Goal: Information Seeking & Learning: Find specific fact

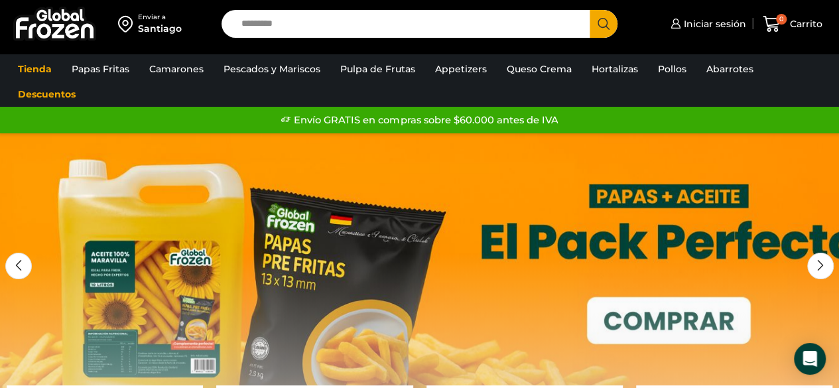
click at [290, 25] on input "Search input" at bounding box center [409, 24] width 349 height 28
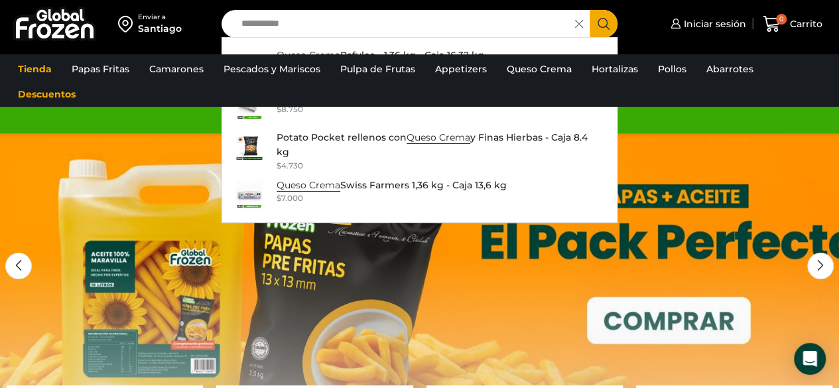
type input "**********"
click at [590, 10] on button "Search" at bounding box center [604, 24] width 28 height 28
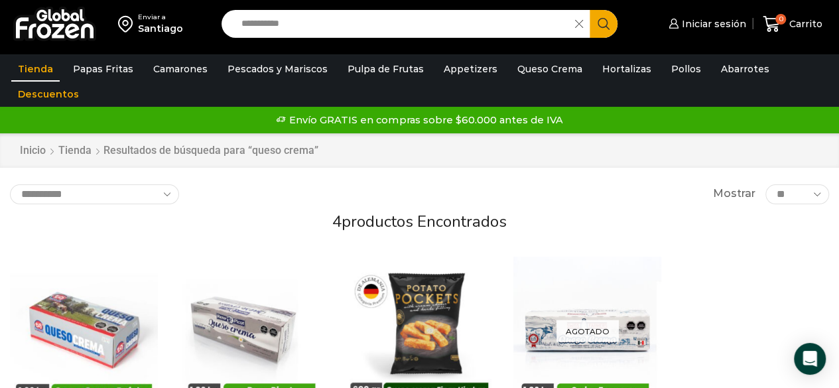
click at [583, 19] on span at bounding box center [582, 24] width 15 height 28
